Goal: Transaction & Acquisition: Purchase product/service

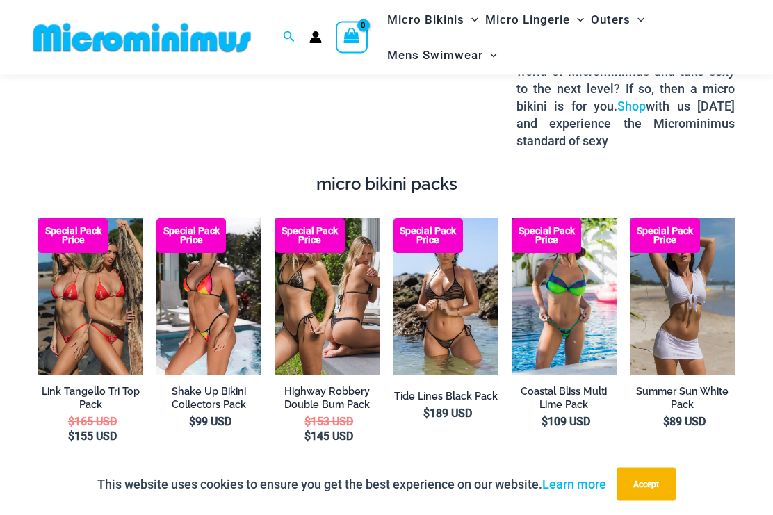
scroll to position [2043, 0]
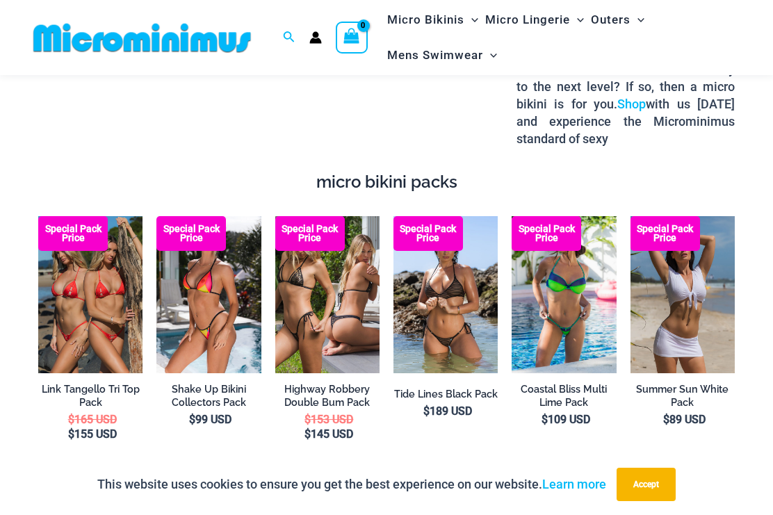
click at [394, 216] on img at bounding box center [394, 216] width 0 height 0
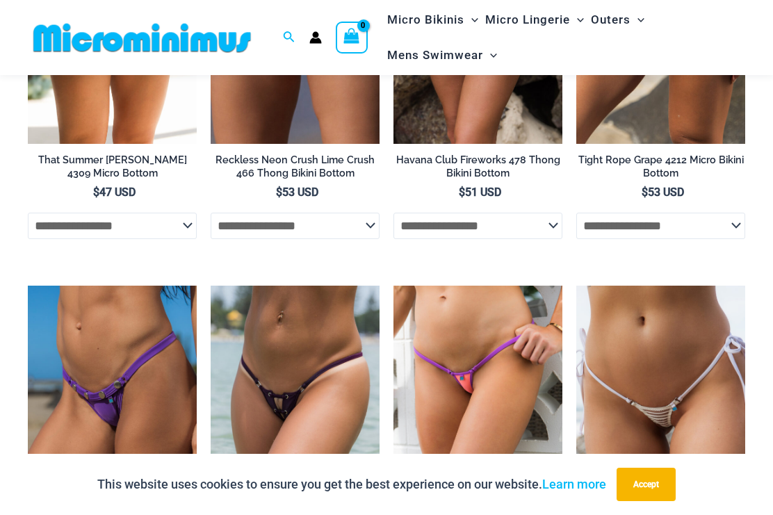
scroll to position [3880, 0]
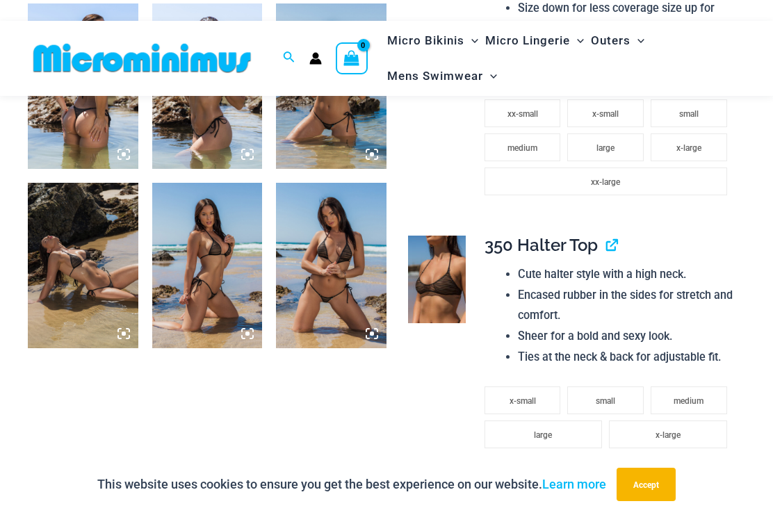
scroll to position [662, 0]
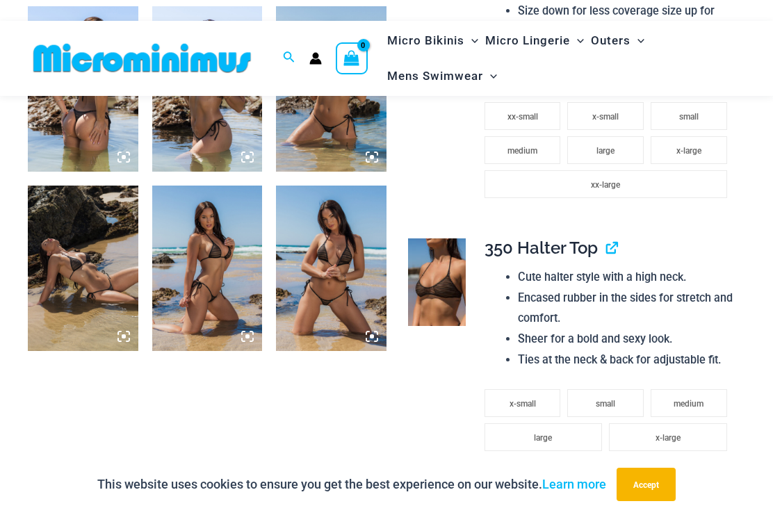
click at [346, 258] on img at bounding box center [331, 269] width 111 height 166
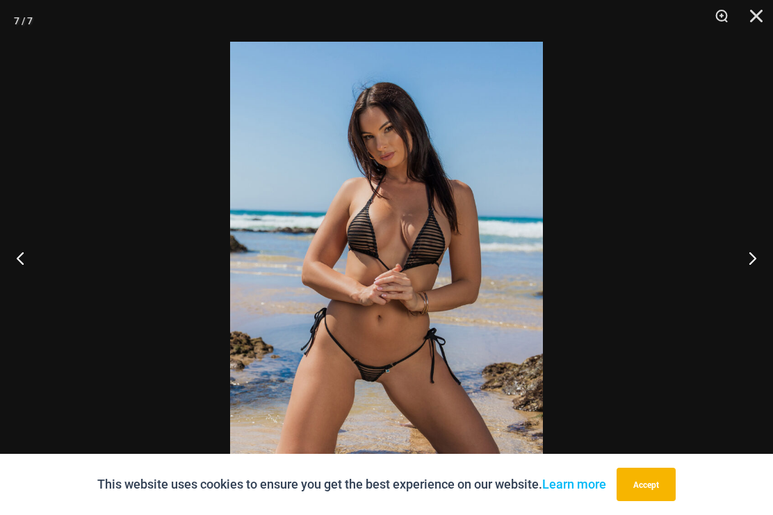
click at [741, 282] on button "Next" at bounding box center [747, 258] width 52 height 70
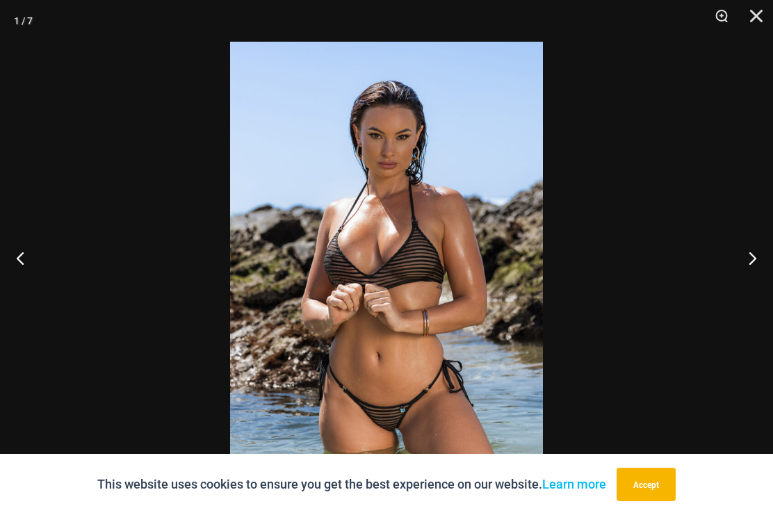
click at [754, 263] on button "Next" at bounding box center [747, 258] width 52 height 70
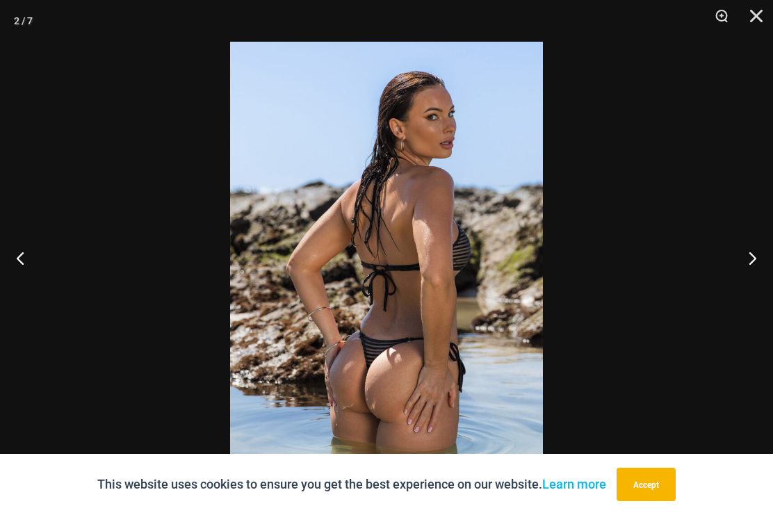
click at [762, 257] on button "Next" at bounding box center [747, 258] width 52 height 70
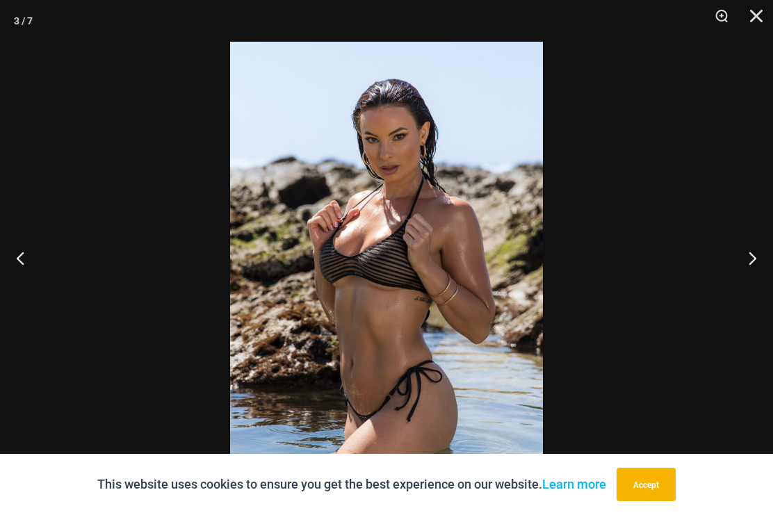
click at [759, 265] on button "Next" at bounding box center [747, 258] width 52 height 70
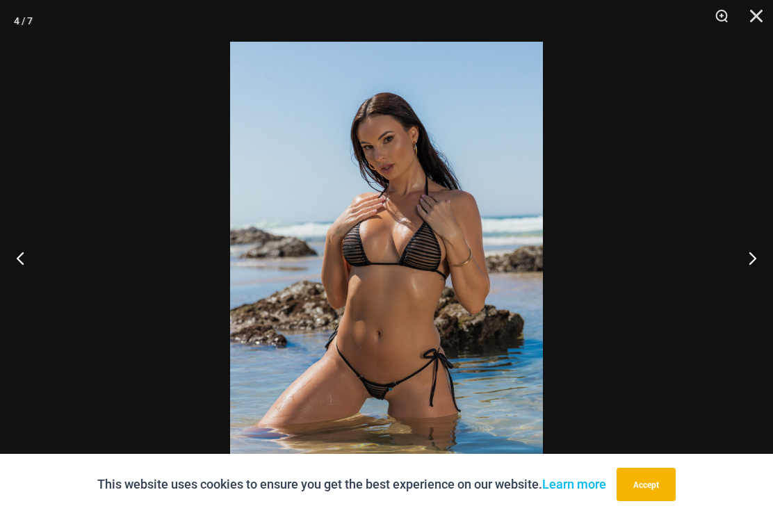
click at [756, 276] on button "Next" at bounding box center [747, 258] width 52 height 70
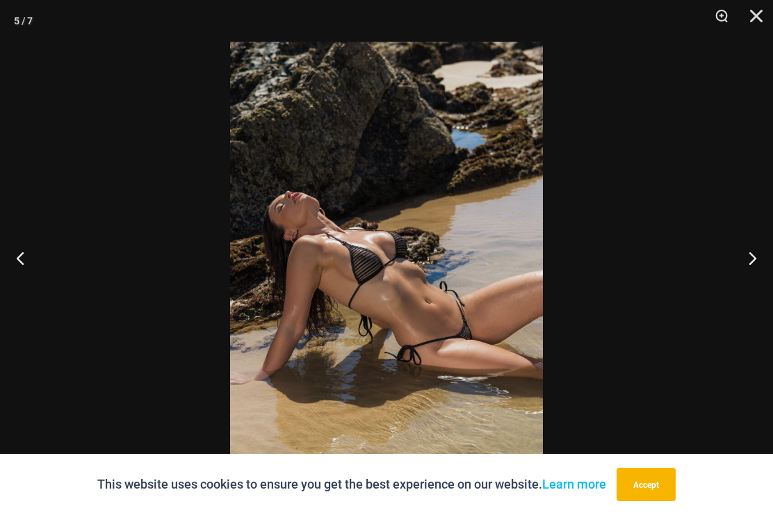
click at [764, 267] on button "Next" at bounding box center [747, 258] width 52 height 70
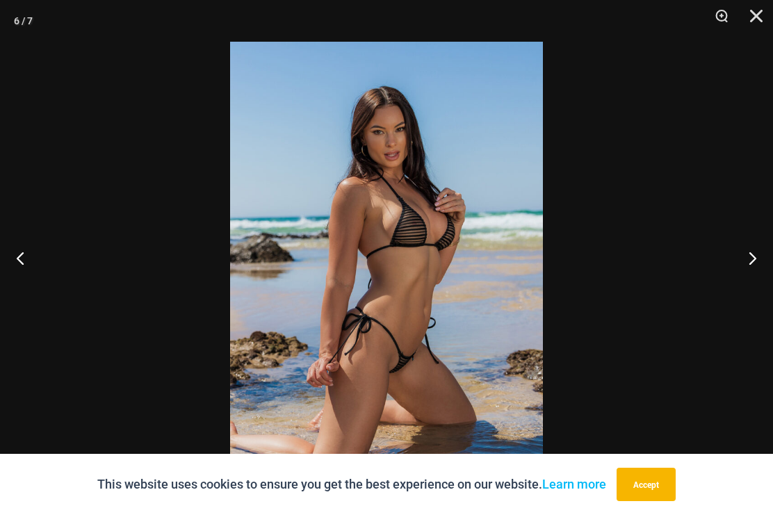
click at [767, 266] on button "Next" at bounding box center [747, 258] width 52 height 70
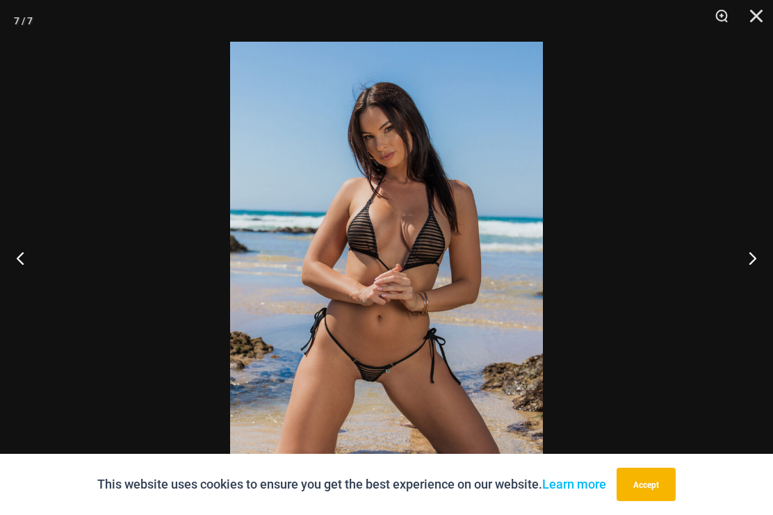
click at [764, 270] on button "Next" at bounding box center [747, 258] width 52 height 70
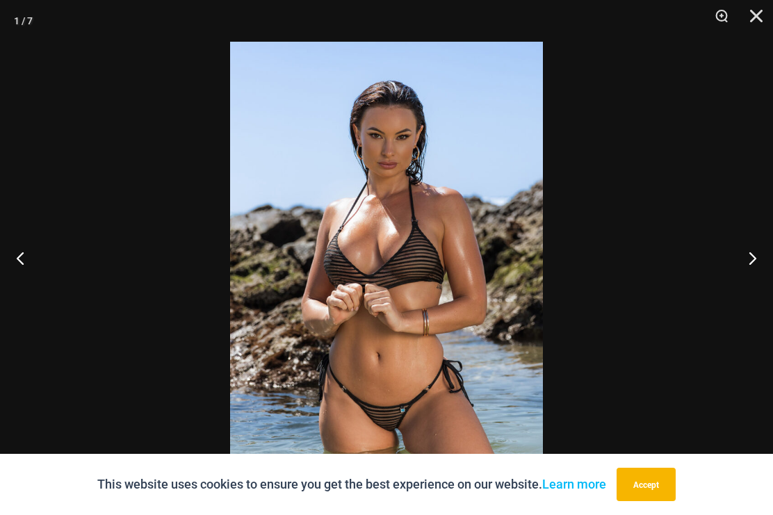
click at [762, 289] on button "Next" at bounding box center [747, 258] width 52 height 70
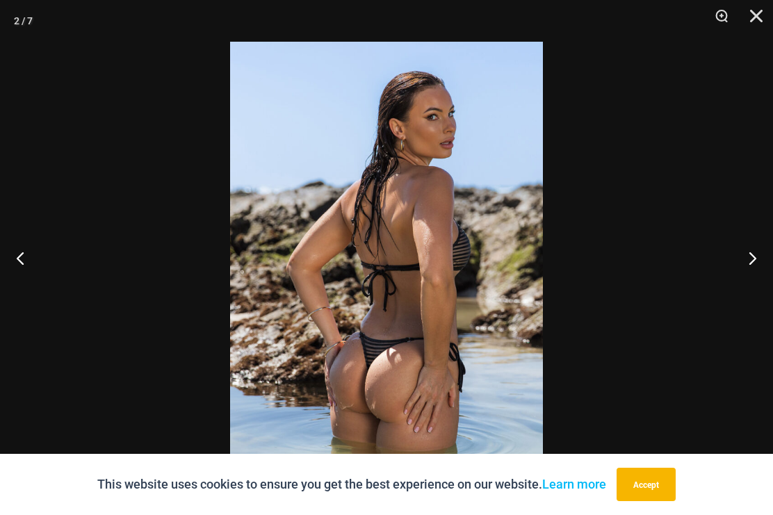
click at [745, 288] on button "Next" at bounding box center [747, 258] width 52 height 70
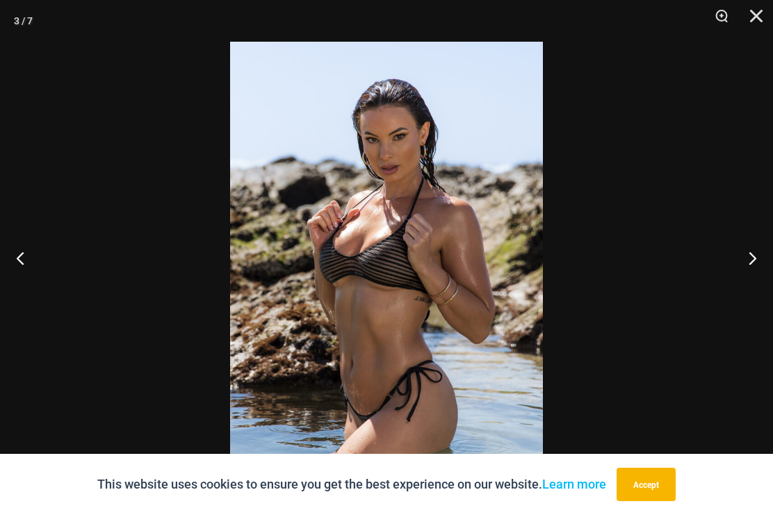
click at [745, 284] on button "Next" at bounding box center [747, 258] width 52 height 70
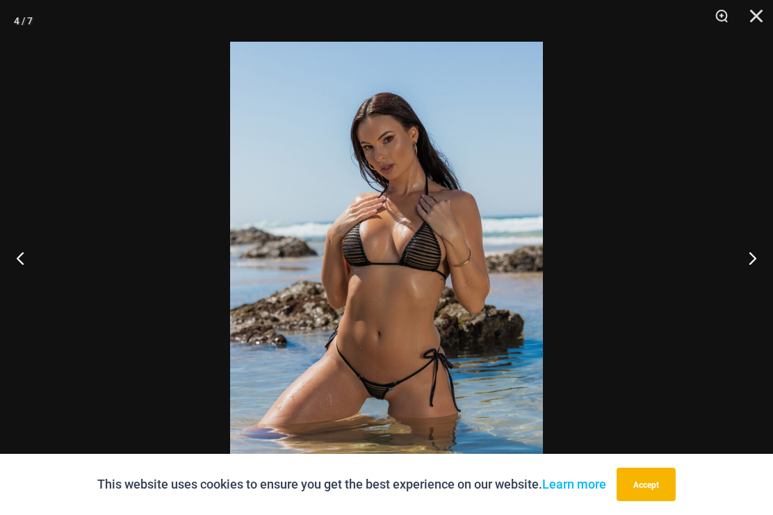
click at [757, 15] on button "Close" at bounding box center [751, 21] width 35 height 42
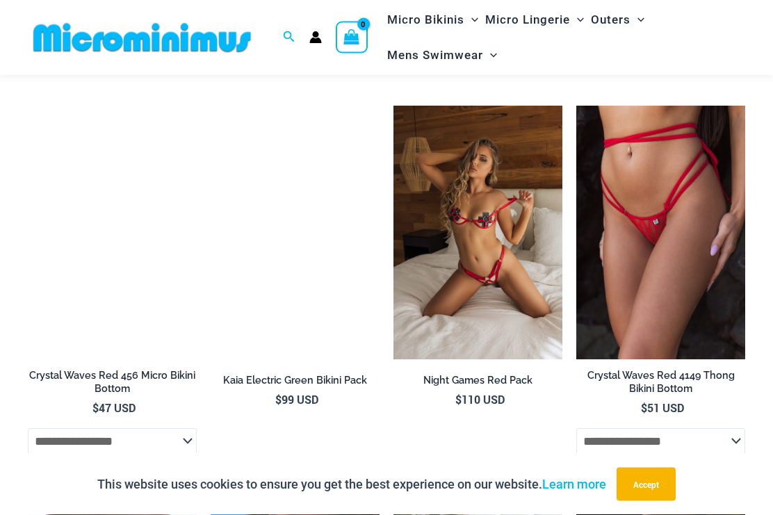
scroll to position [3753, 0]
